Goal: Transaction & Acquisition: Purchase product/service

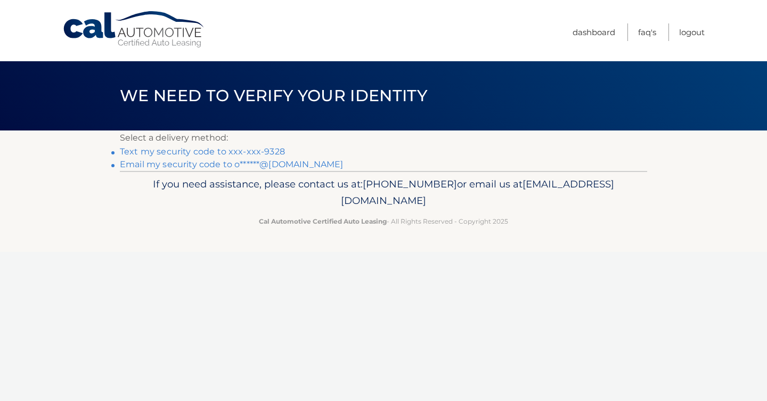
click at [236, 150] on link "Text my security code to xxx-xxx-9328" at bounding box center [202, 152] width 165 height 10
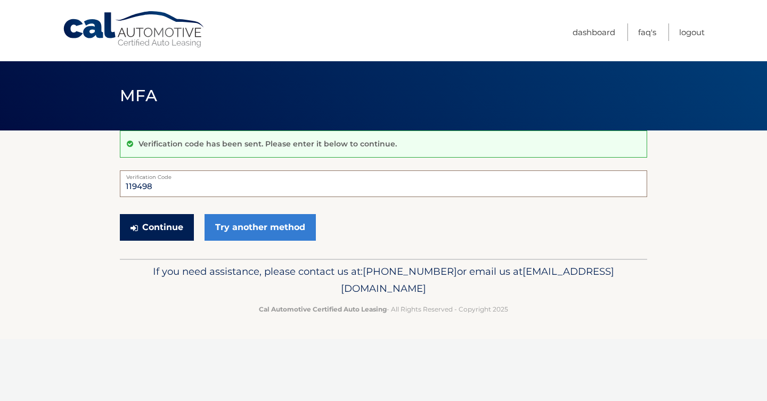
type input "119498"
click at [165, 229] on button "Continue" at bounding box center [157, 227] width 74 height 27
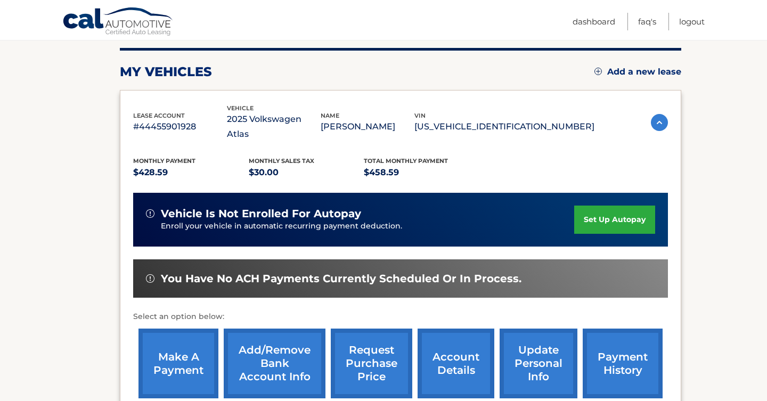
scroll to position [132, 0]
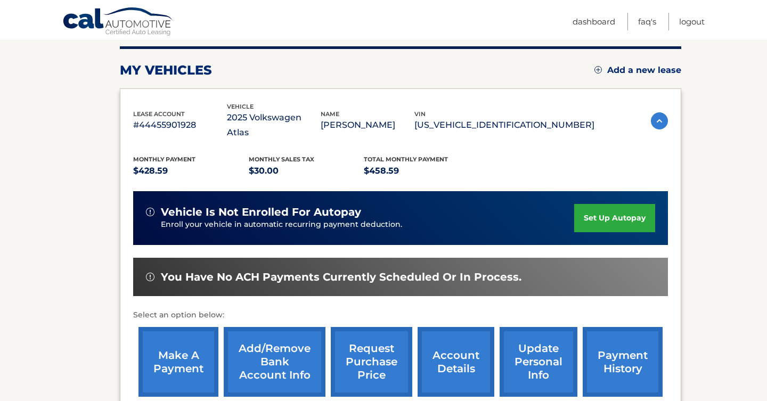
click at [180, 369] on link "make a payment" at bounding box center [179, 362] width 80 height 70
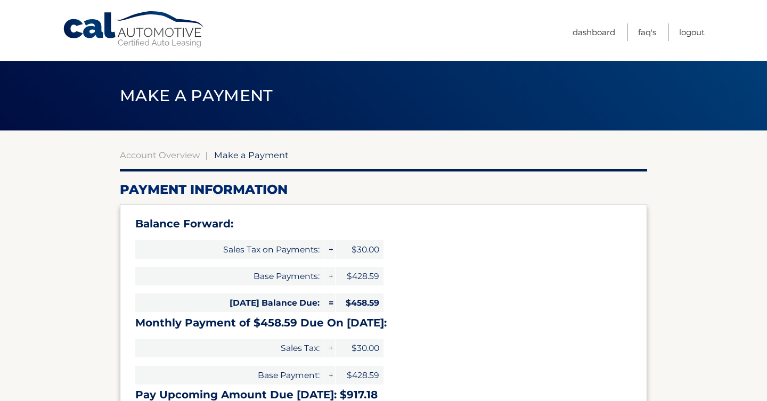
select select "ZWExNDVmMmQtODIzMi00YzBiLThjYWYtMjlmYmE3NDRmNDY0"
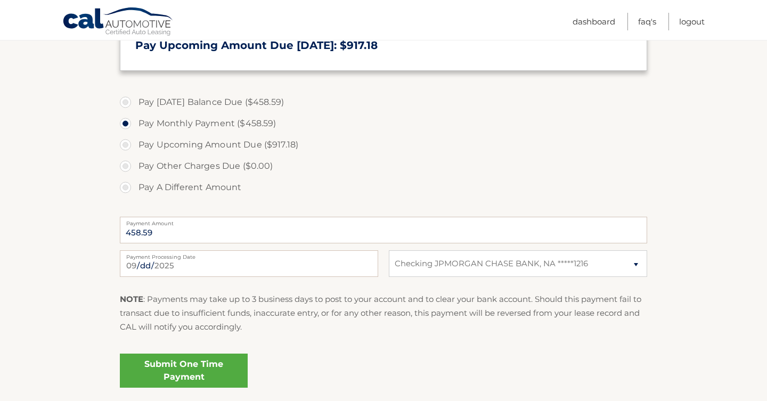
scroll to position [356, 0]
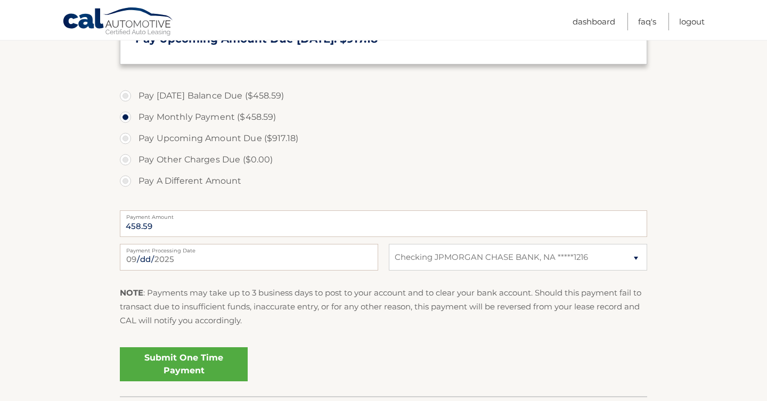
click at [230, 360] on link "Submit One Time Payment" at bounding box center [184, 364] width 128 height 34
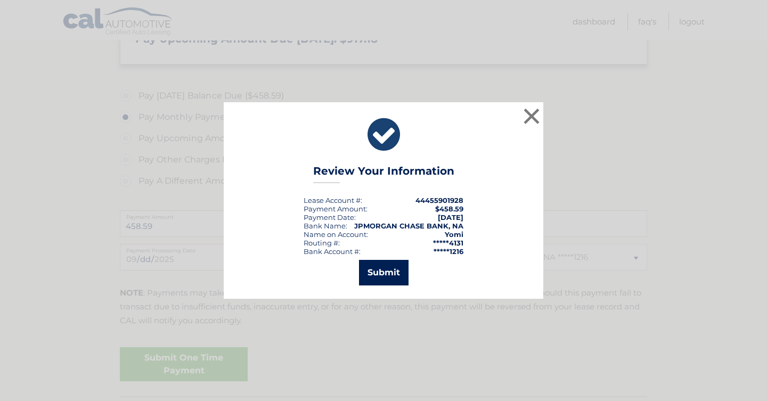
click at [378, 284] on button "Submit" at bounding box center [384, 273] width 50 height 26
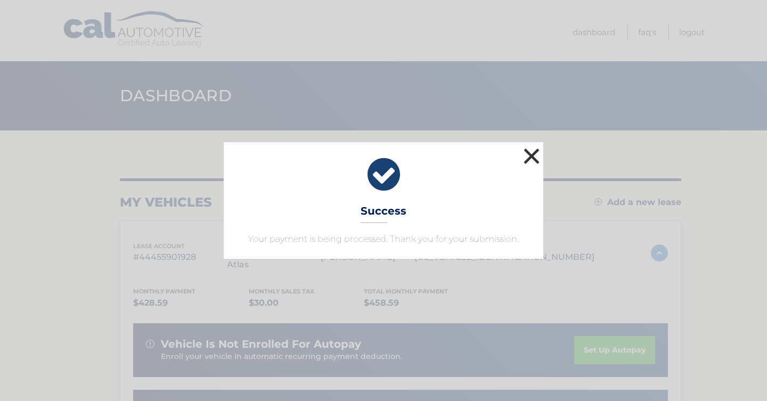
click at [536, 159] on button "×" at bounding box center [531, 155] width 21 height 21
